Goal: Task Accomplishment & Management: Manage account settings

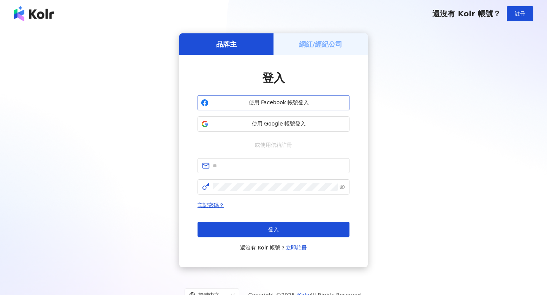
click at [228, 98] on button "使用 Facebook 帳號登入" at bounding box center [273, 102] width 152 height 15
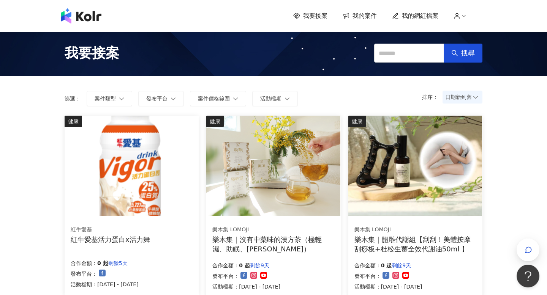
click at [411, 13] on span "我的網紅檔案" at bounding box center [420, 16] width 36 height 8
